Goal: Find specific page/section: Find specific page/section

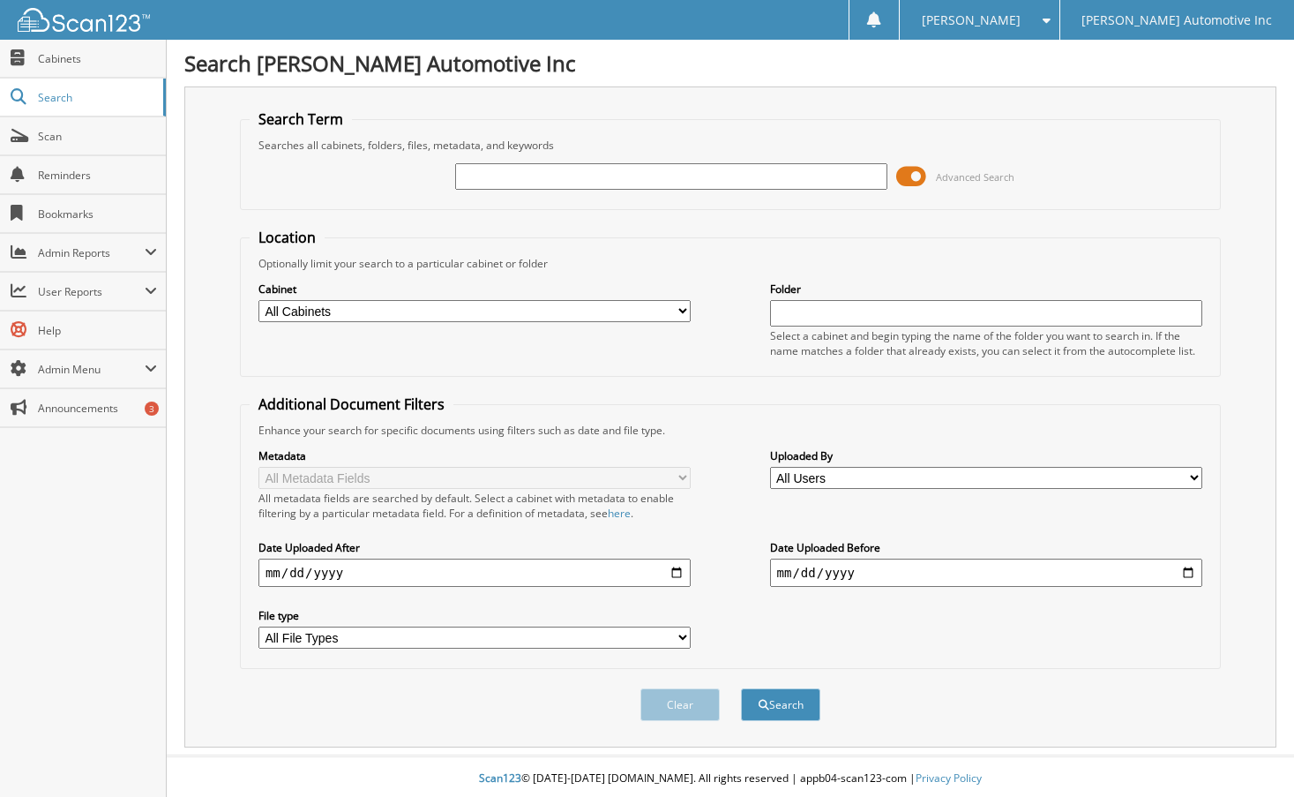
click at [492, 176] on input "text" at bounding box center [671, 176] width 433 height 26
type input "154609"
click at [741, 688] on button "Search" at bounding box center [780, 704] width 79 height 33
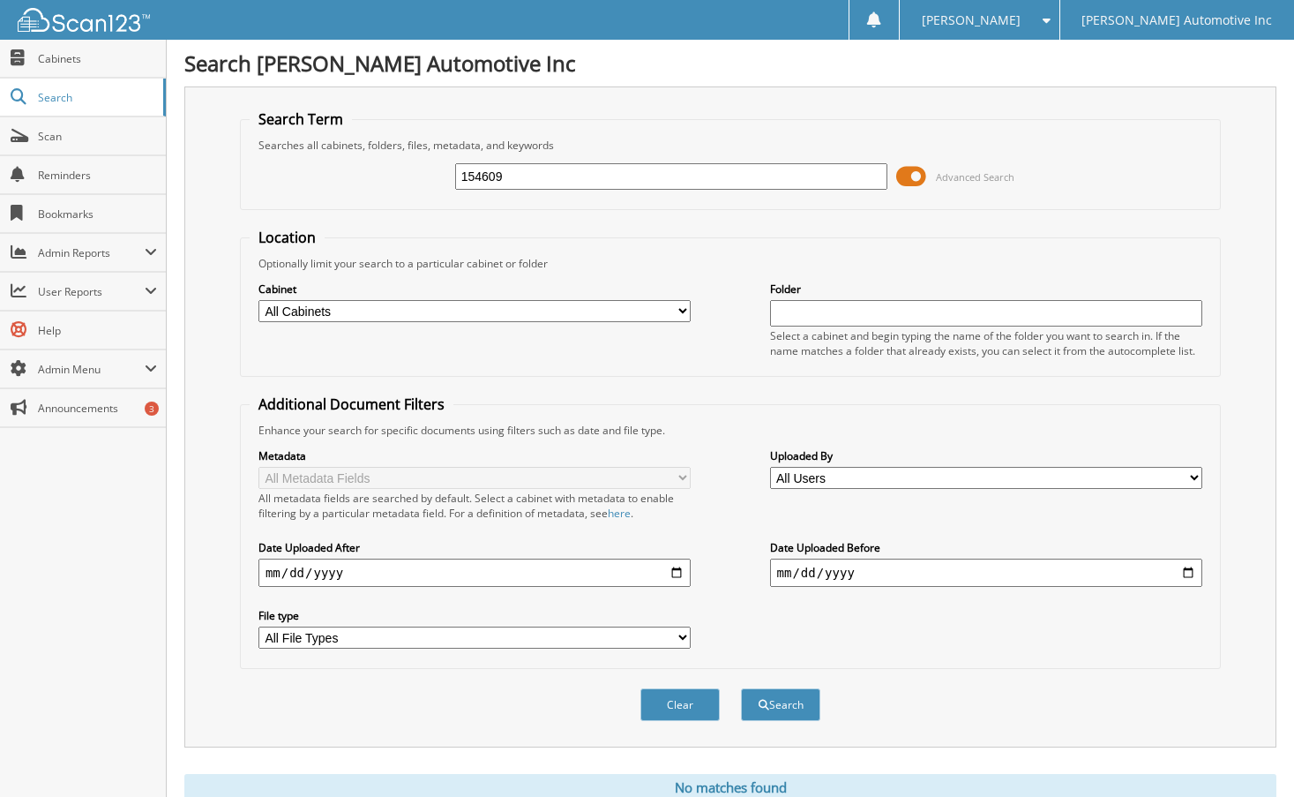
click at [610, 234] on fieldset "Location Optionally limit your search to a particular cabinet or folder Cabinet…" at bounding box center [730, 302] width 981 height 149
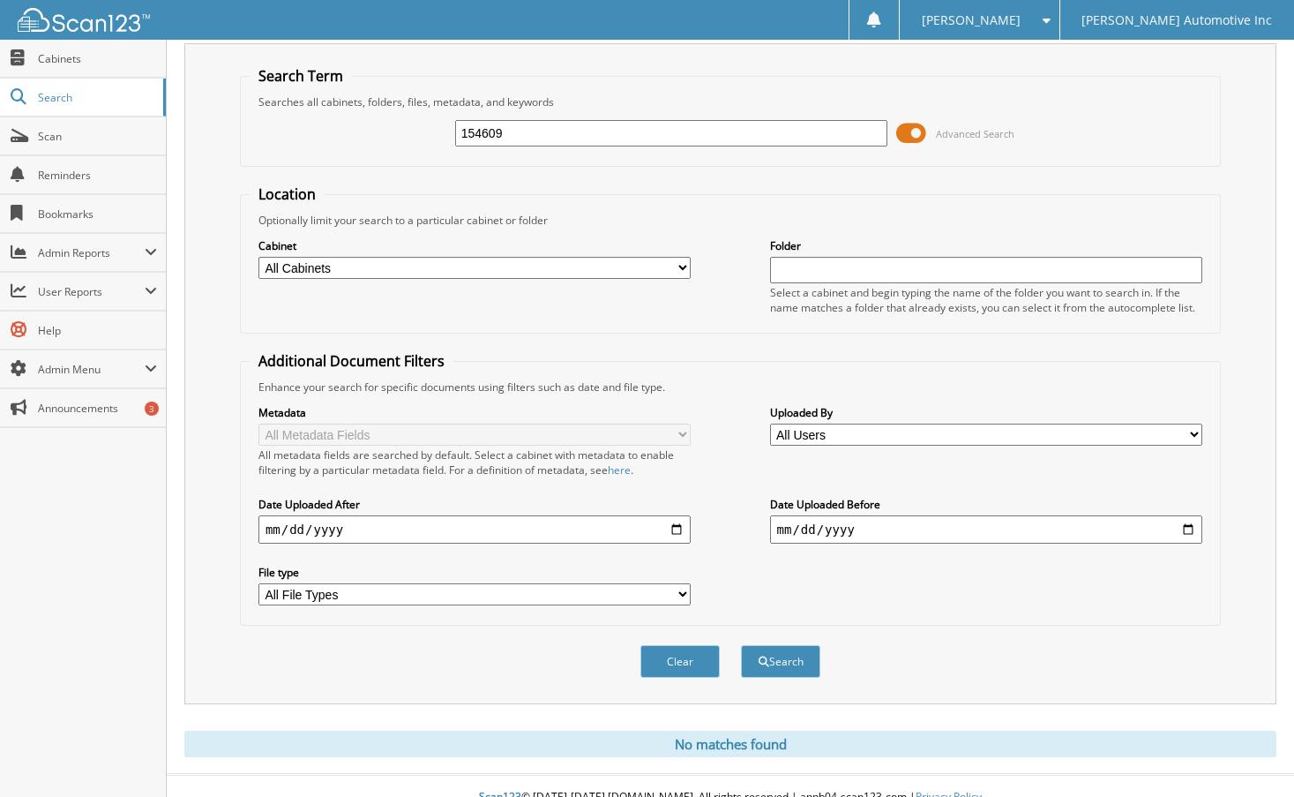
scroll to position [66, 0]
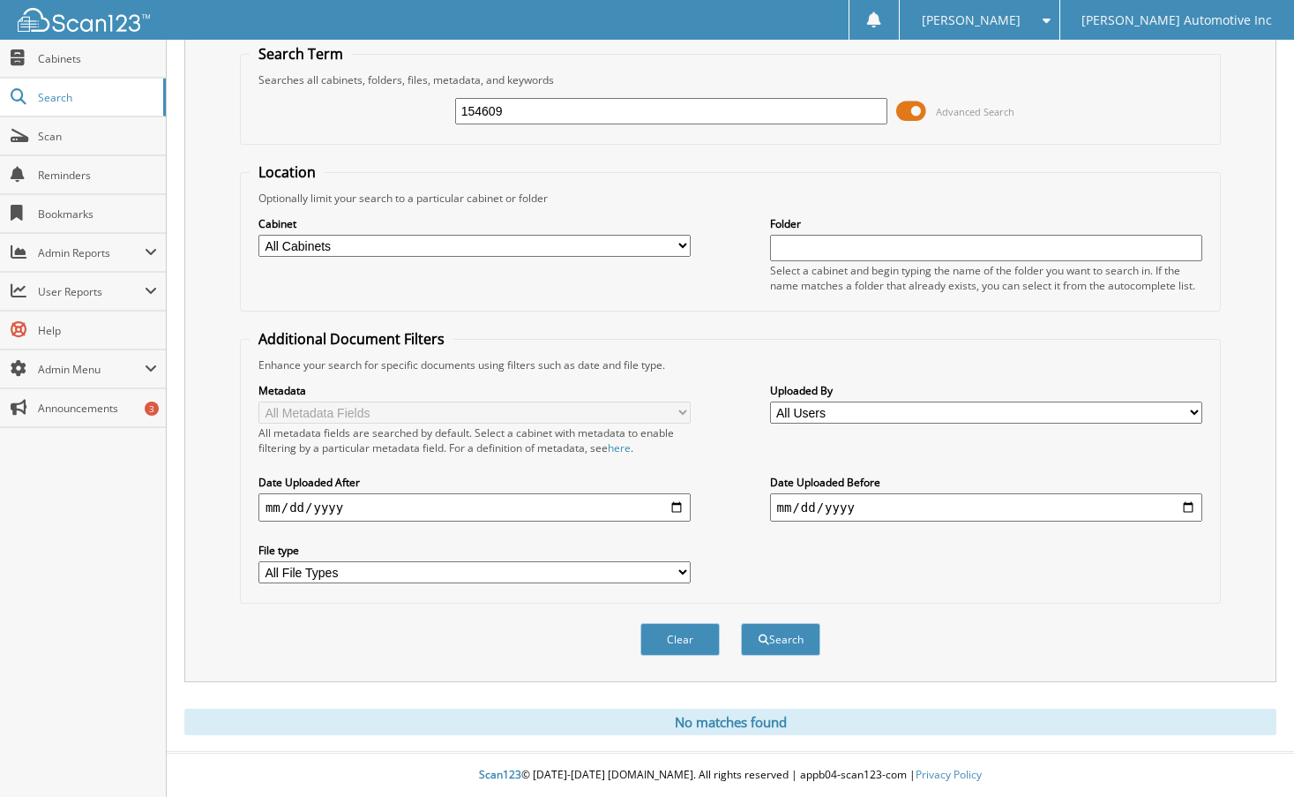
click at [517, 112] on input "154609" at bounding box center [671, 111] width 433 height 26
type input "307130"
click at [741, 623] on button "Search" at bounding box center [780, 639] width 79 height 33
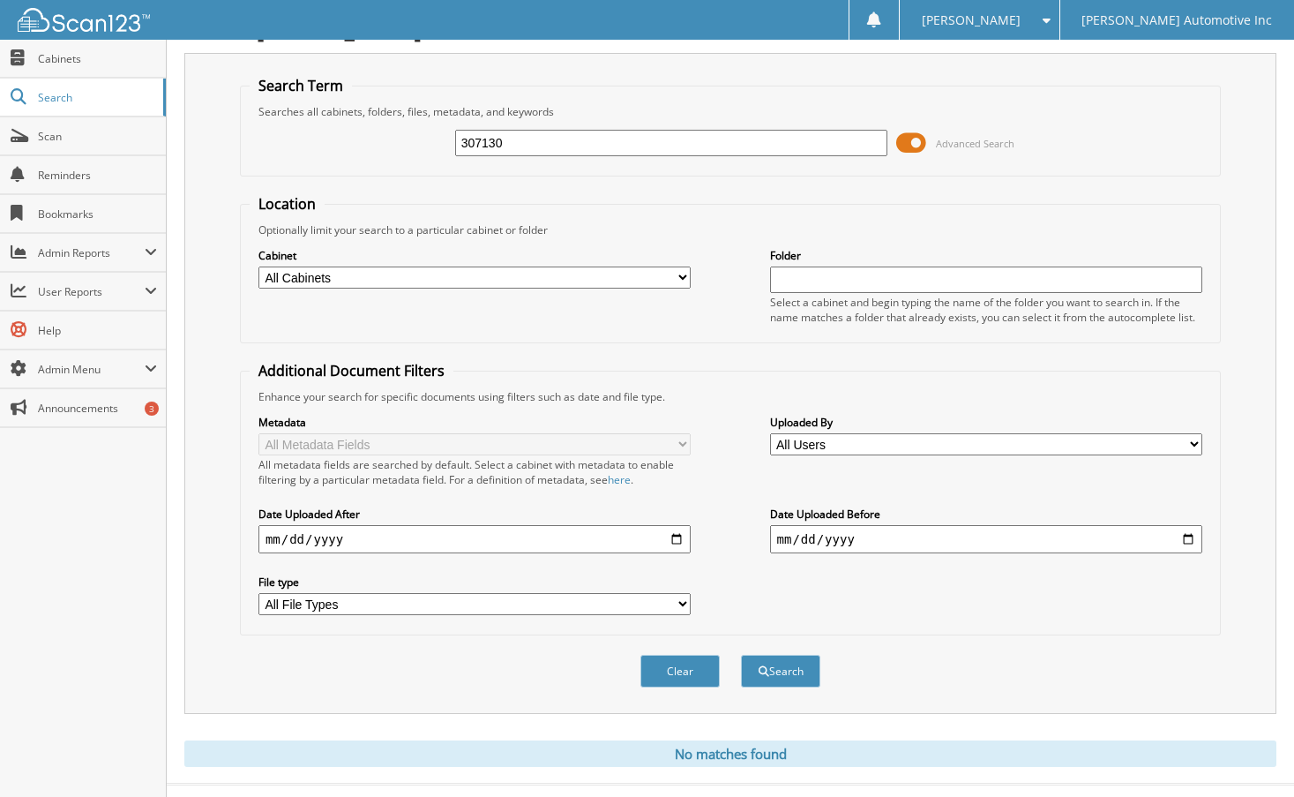
scroll to position [66, 0]
